Goal: Navigation & Orientation: Go to known website

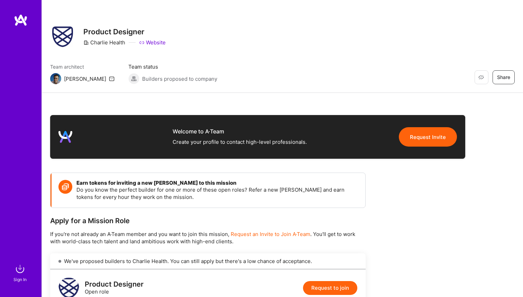
scroll to position [4, 0]
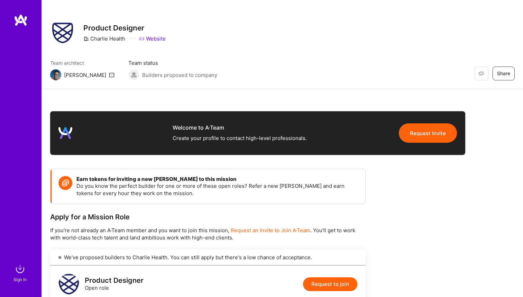
click at [240, 140] on div "Create your profile to contact high-level professionals." at bounding box center [240, 138] width 134 height 8
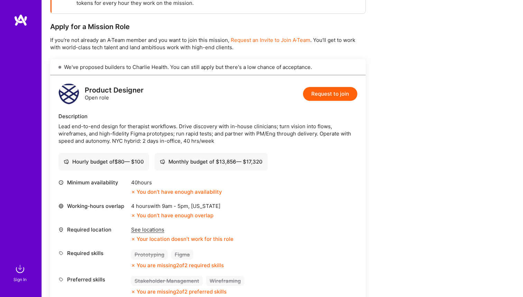
scroll to position [192, 0]
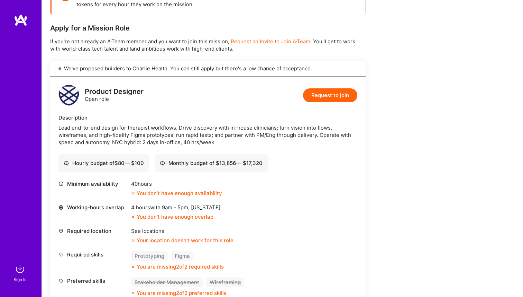
click at [166, 192] on div "You don’t have enough availability" at bounding box center [176, 192] width 91 height 7
drag, startPoint x: 218, startPoint y: 163, endPoint x: 238, endPoint y: 162, distance: 20.1
click at [219, 163] on div "Monthly budget of $ 13,856 — $ 17,320" at bounding box center [211, 162] width 103 height 7
drag, startPoint x: 258, startPoint y: 161, endPoint x: 235, endPoint y: 160, distance: 23.6
click at [261, 162] on div "Monthly budget of $ 13,856 — $ 17,320" at bounding box center [211, 162] width 103 height 7
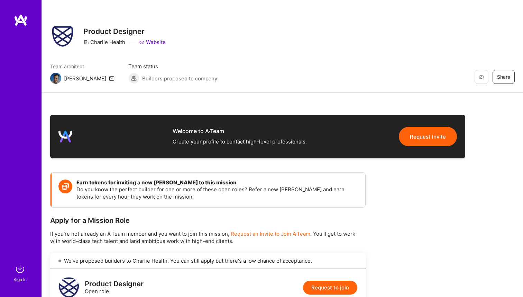
scroll to position [0, 0]
click at [21, 19] on img at bounding box center [21, 20] width 14 height 12
